Goal: Find contact information: Find contact information

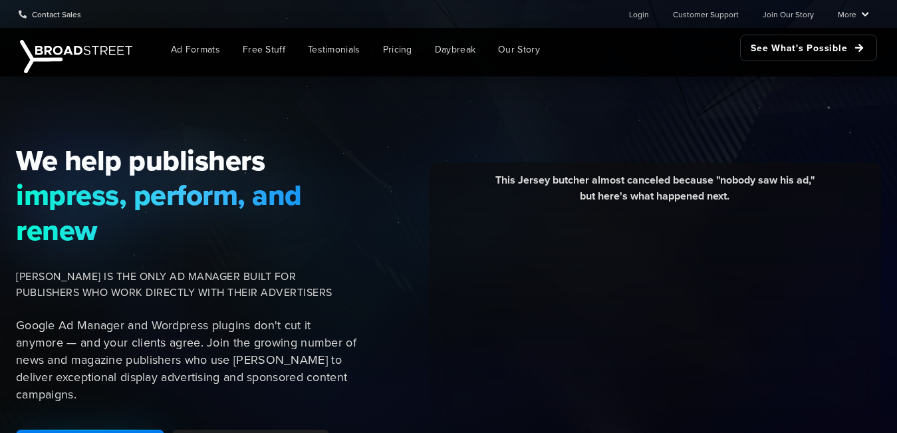
scroll to position [3481, 0]
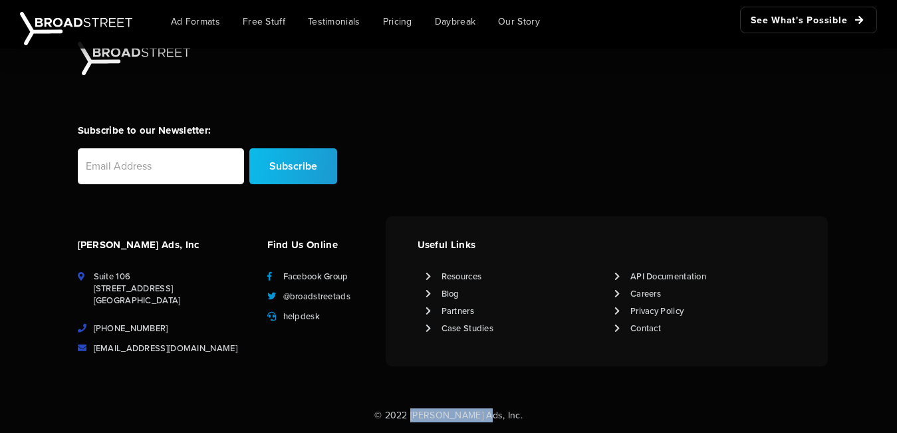
drag, startPoint x: 424, startPoint y: 416, endPoint x: 489, endPoint y: 424, distance: 65.7
click at [489, 424] on div "© 2022 [PERSON_NAME] Ads, Inc." at bounding box center [448, 421] width 897 height 24
copy p "[PERSON_NAME] Ads"
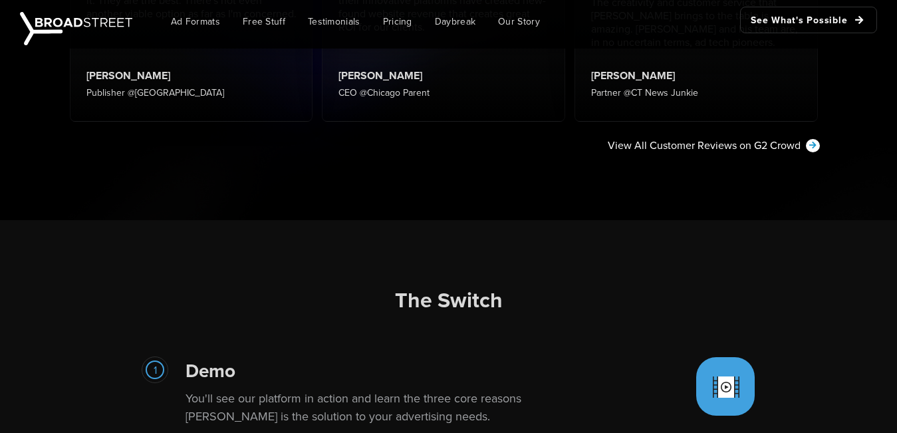
scroll to position [0, 0]
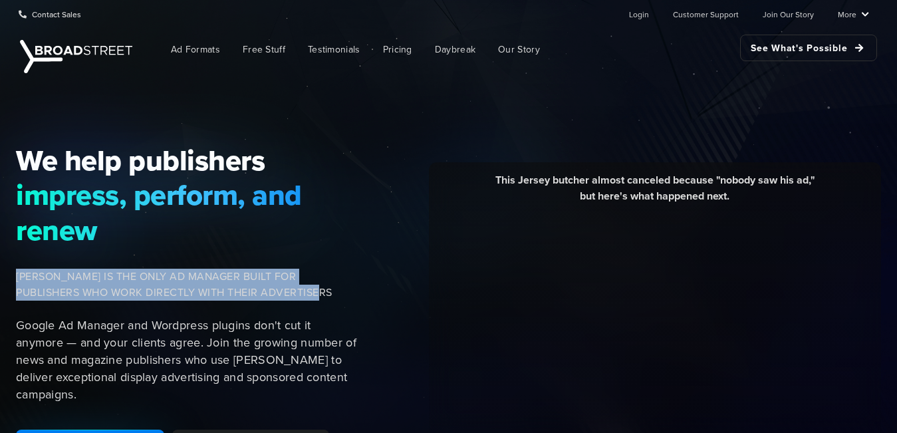
drag, startPoint x: 17, startPoint y: 278, endPoint x: 297, endPoint y: 289, distance: 279.5
click at [297, 289] on span "[PERSON_NAME] IS THE ONLY AD MANAGER BUILT FOR PUBLISHERS WHO WORK DIRECTLY WIT…" at bounding box center [187, 285] width 343 height 32
copy span "[PERSON_NAME] IS THE ONLY AD MANAGER BUILT FOR PUBLISHERS WHO WORK DIRECTLY WIT…"
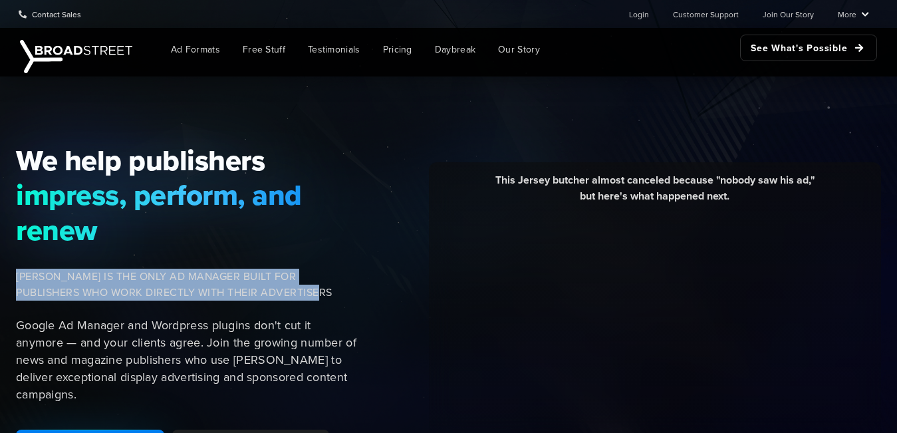
scroll to position [3481, 0]
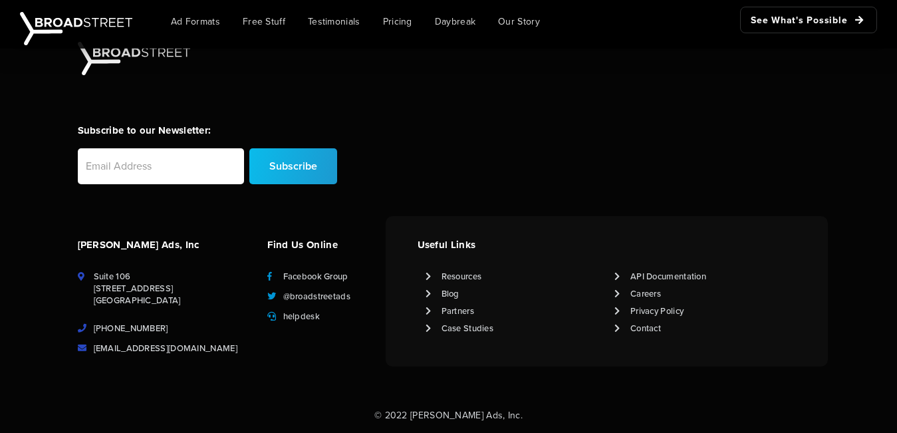
drag, startPoint x: 94, startPoint y: 287, endPoint x: 158, endPoint y: 300, distance: 65.9
click at [148, 301] on li "Suite [STREET_ADDRESS]" at bounding box center [165, 289] width 174 height 36
copy li "[STREET_ADDRESS]"
drag, startPoint x: 425, startPoint y: 412, endPoint x: 491, endPoint y: 417, distance: 66.0
click at [491, 417] on p "© 2022 [PERSON_NAME] Ads, Inc." at bounding box center [448, 415] width 897 height 13
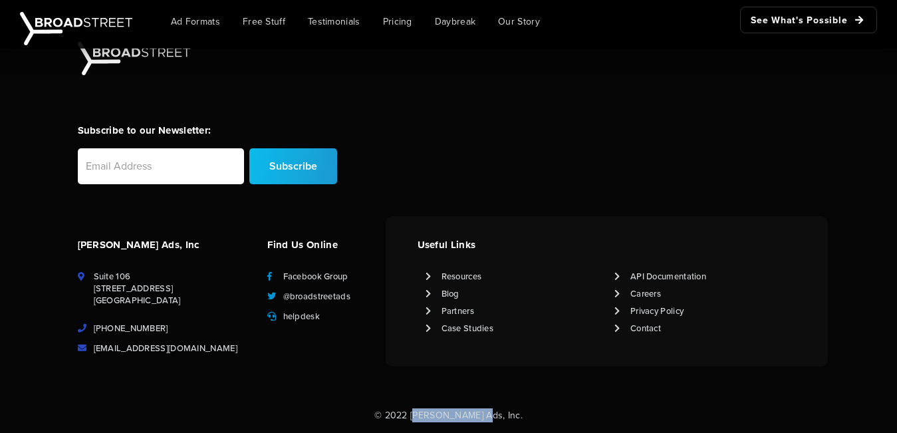
click at [434, 410] on p "© 2022 [PERSON_NAME] Ads, Inc." at bounding box center [448, 415] width 897 height 13
drag, startPoint x: 424, startPoint y: 417, endPoint x: 491, endPoint y: 419, distance: 67.2
click at [491, 419] on p "© 2022 [PERSON_NAME] Ads, Inc." at bounding box center [448, 415] width 897 height 13
